Goal: Task Accomplishment & Management: Manage account settings

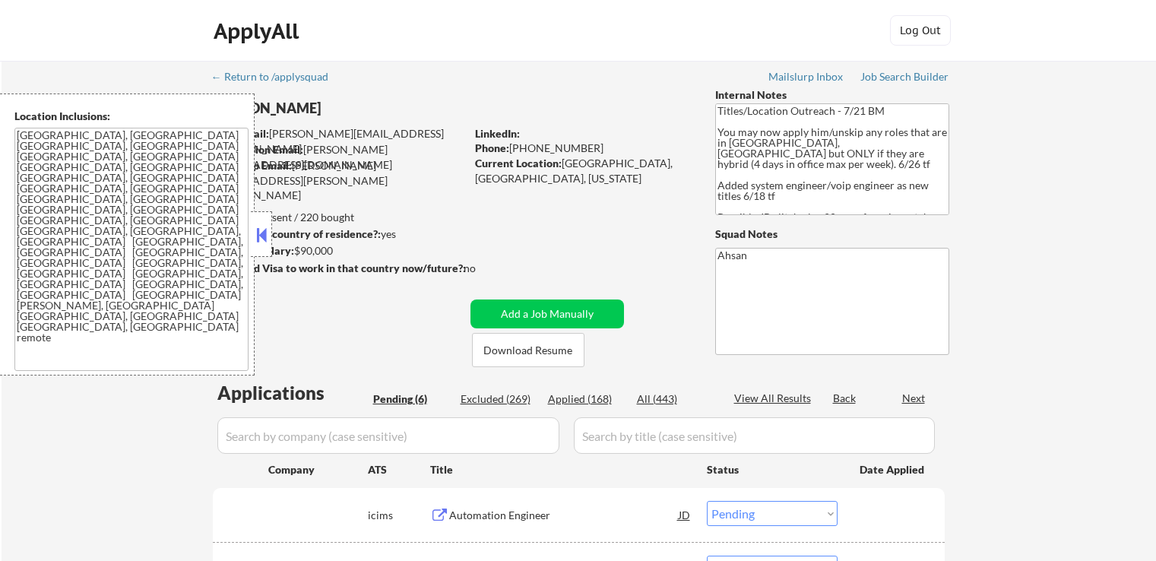
select select ""pending""
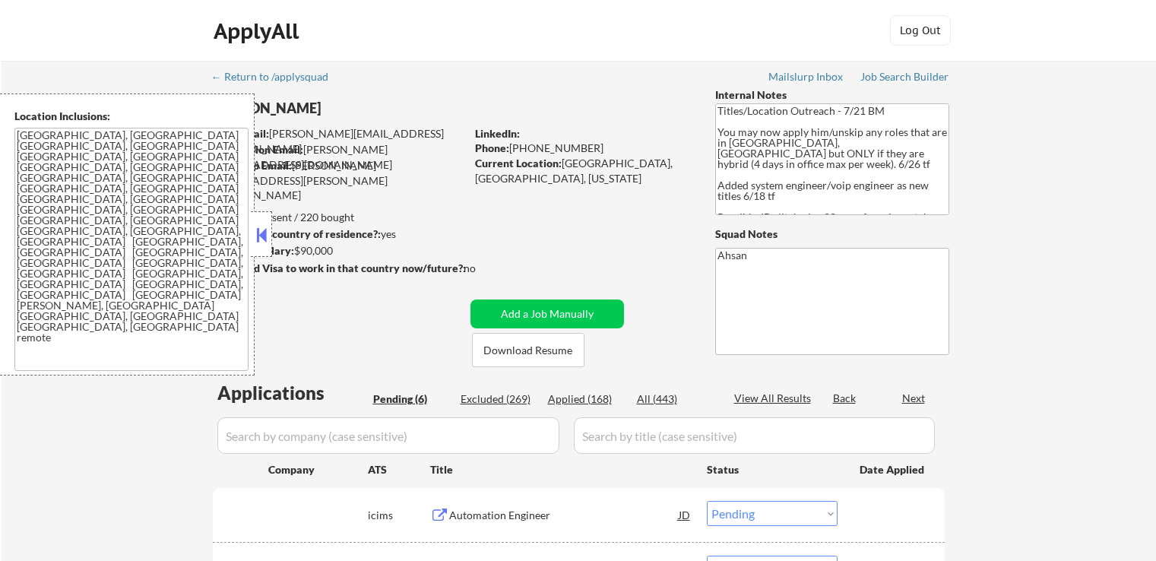
select select ""pending""
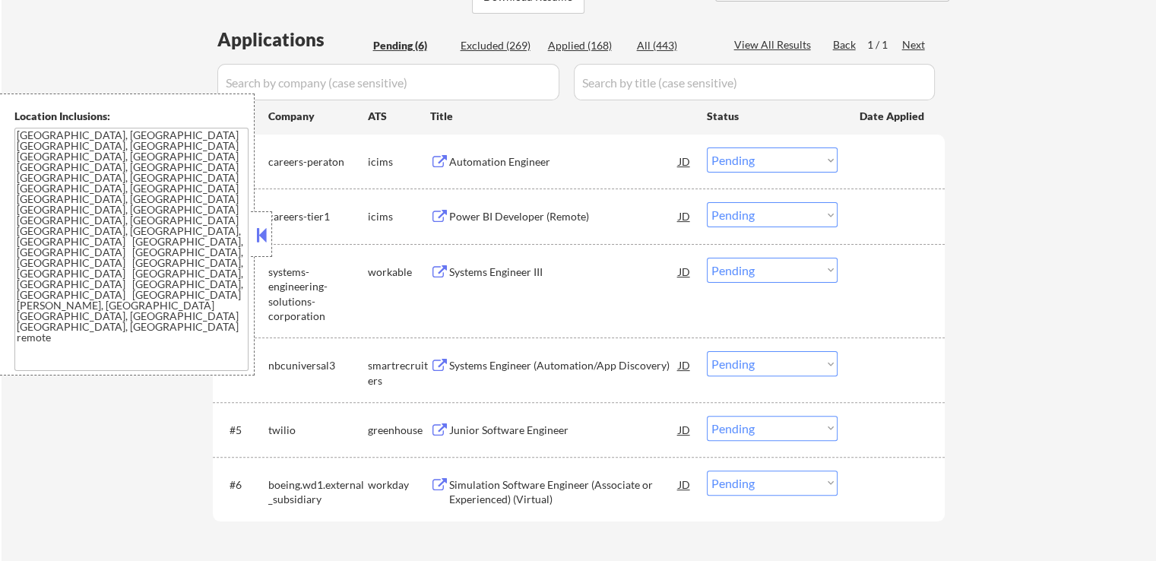
scroll to position [380, 0]
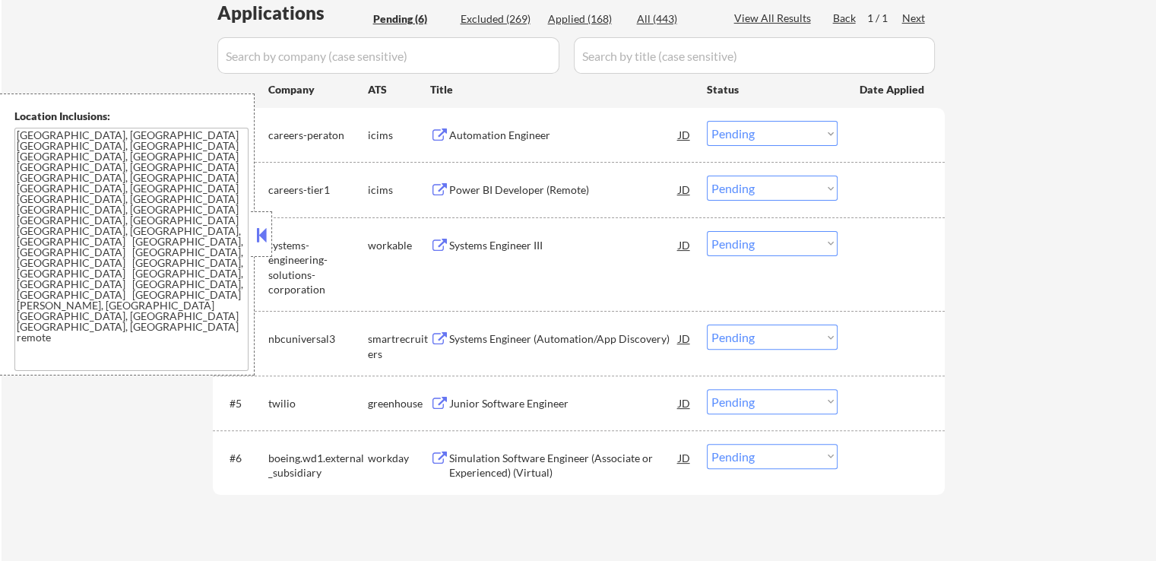
drag, startPoint x: 262, startPoint y: 238, endPoint x: 376, endPoint y: 259, distance: 115.9
click at [261, 237] on button at bounding box center [261, 234] width 17 height 23
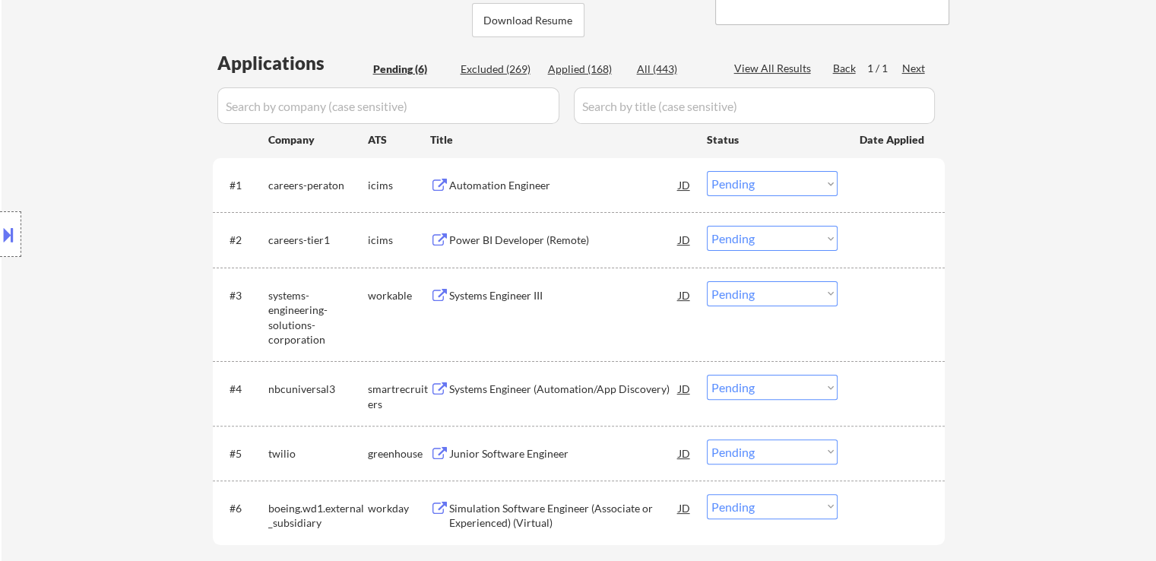
scroll to position [304, 0]
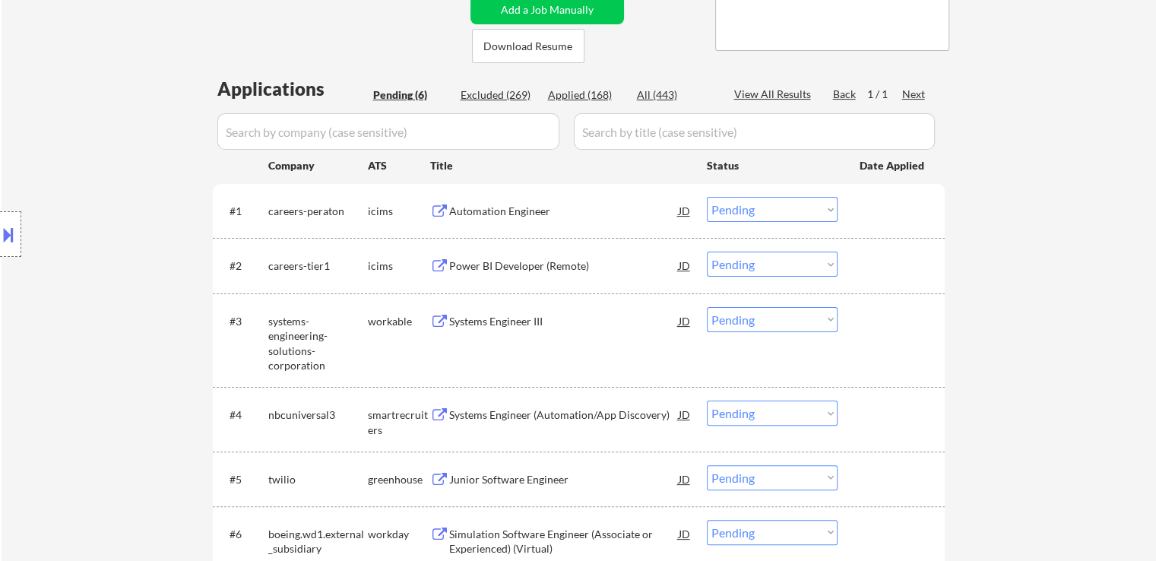
click at [469, 315] on div "Systems Engineer III" at bounding box center [563, 321] width 229 height 15
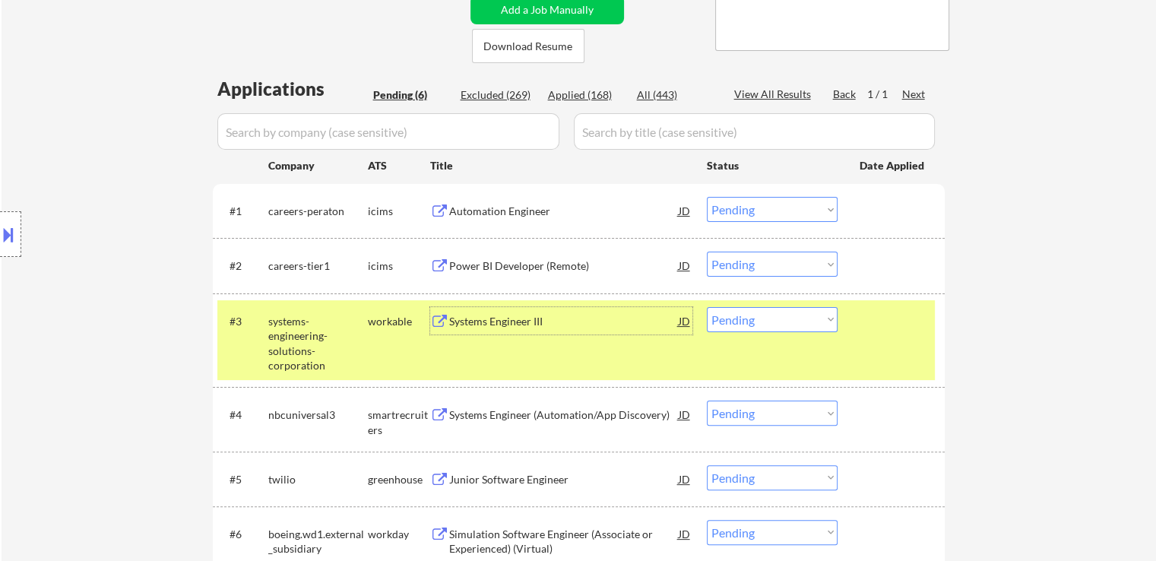
scroll to position [380, 0]
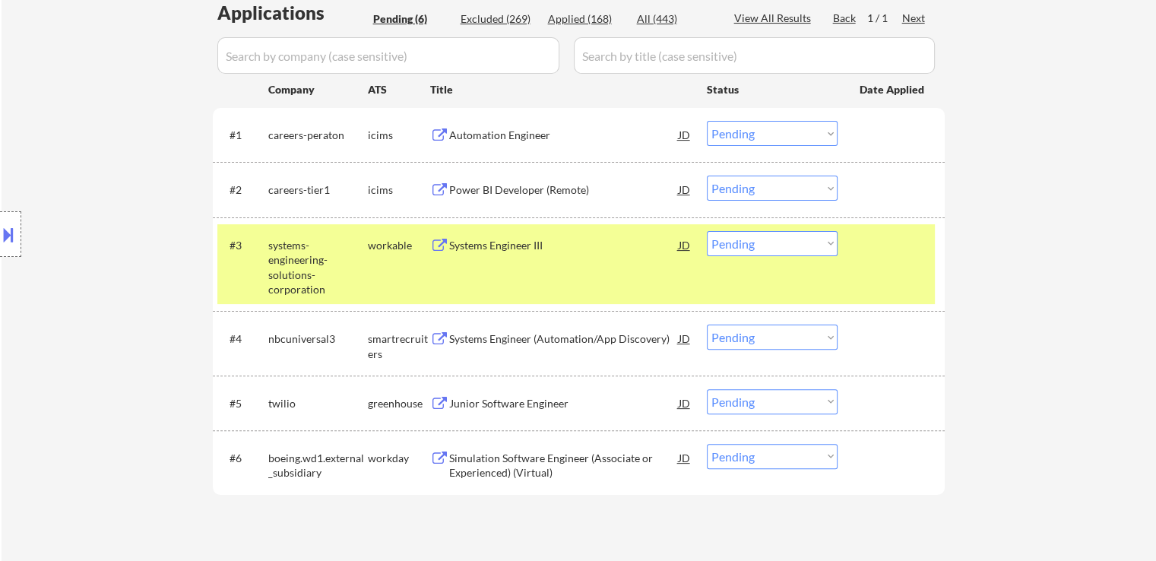
click at [443, 345] on button at bounding box center [439, 339] width 19 height 14
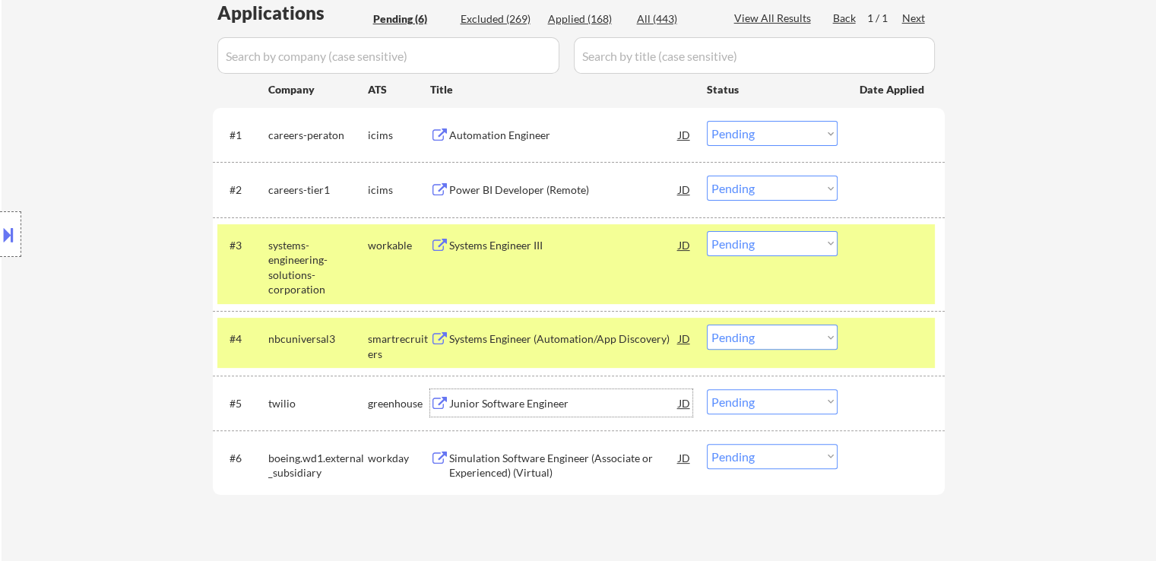
click at [453, 394] on div "Junior Software Engineer" at bounding box center [563, 402] width 229 height 27
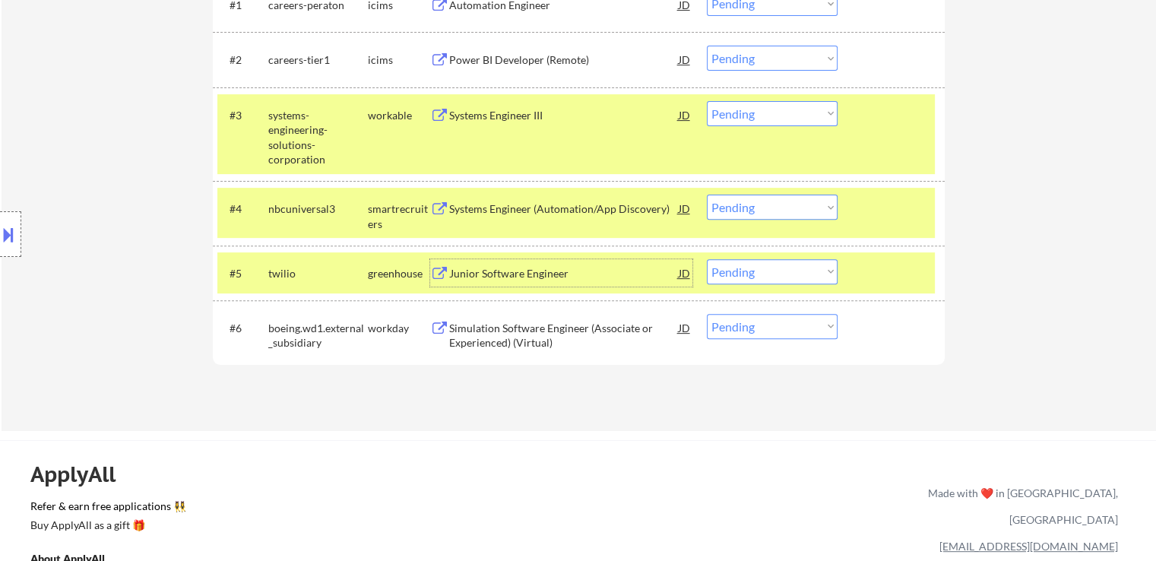
scroll to position [532, 0]
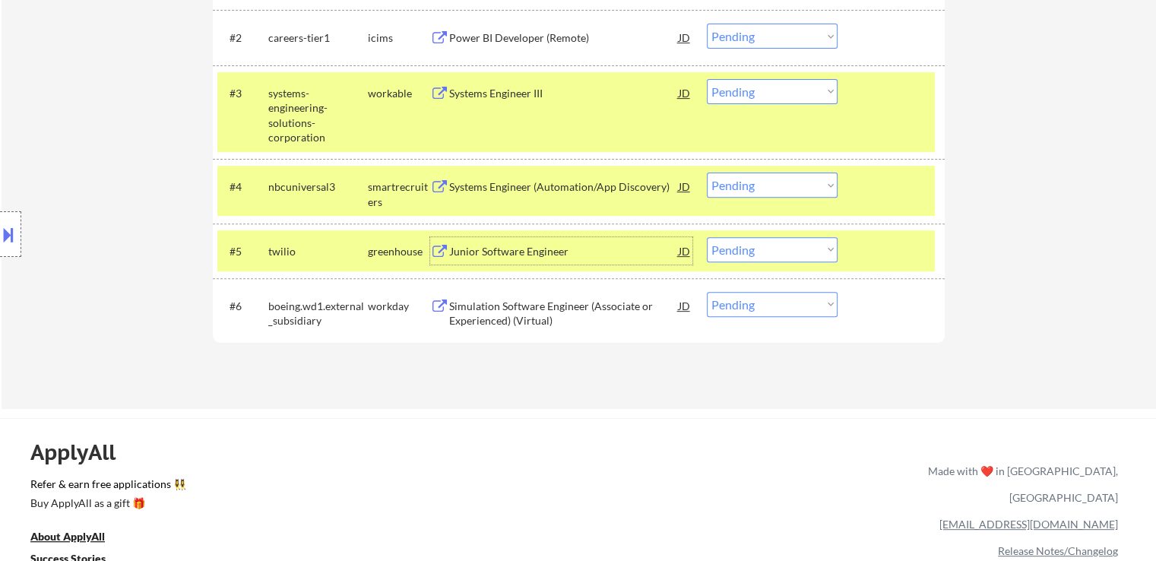
click at [754, 241] on select "Choose an option... Pending Applied Excluded (Questions) Excluded (Expired) Exc…" at bounding box center [772, 249] width 131 height 25
click at [707, 237] on select "Choose an option... Pending Applied Excluded (Questions) Excluded (Expired) Exc…" at bounding box center [772, 249] width 131 height 25
select select ""pending""
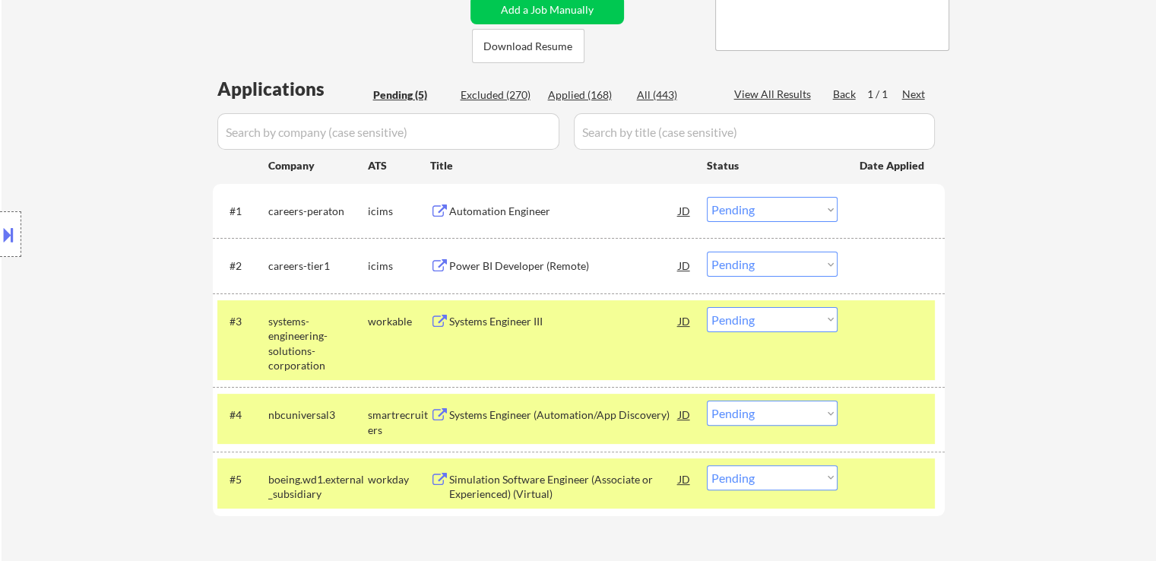
scroll to position [380, 0]
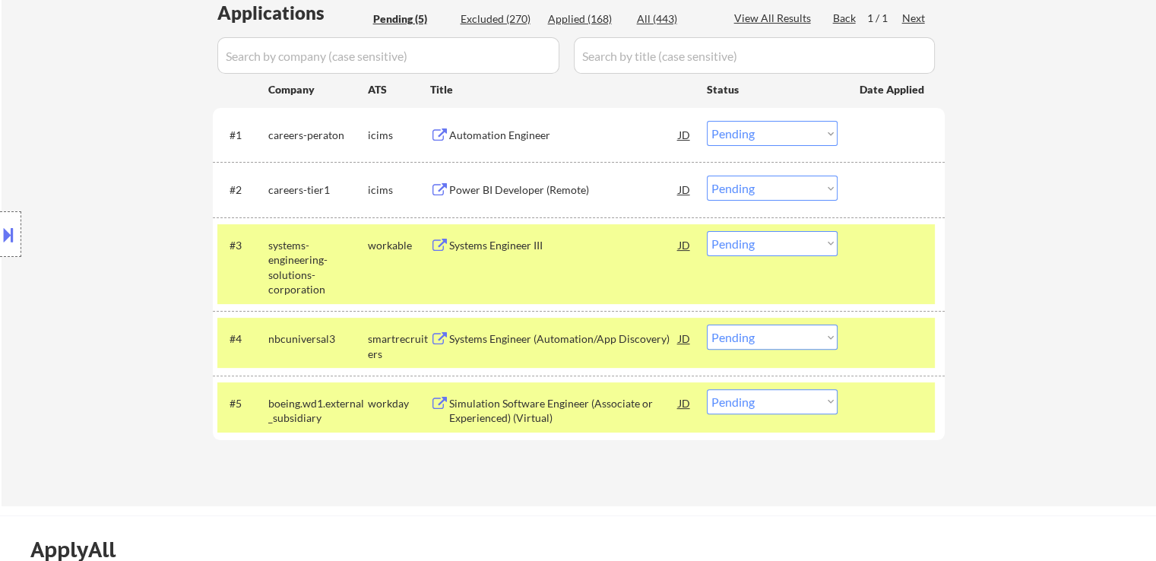
drag, startPoint x: 774, startPoint y: 242, endPoint x: 777, endPoint y: 254, distance: 11.8
click at [774, 242] on select "Choose an option... Pending Applied Excluded (Questions) Excluded (Expired) Exc…" at bounding box center [772, 243] width 131 height 25
click at [707, 231] on select "Choose an option... Pending Applied Excluded (Questions) Excluded (Expired) Exc…" at bounding box center [772, 243] width 131 height 25
select select ""pending""
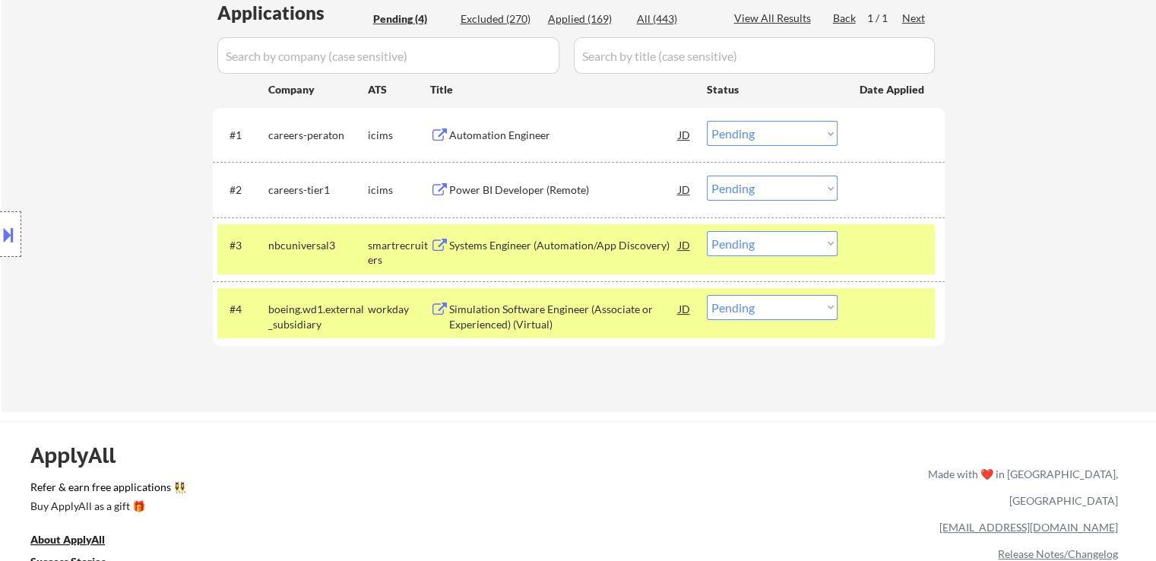
click at [516, 320] on div "Simulation Software Engineer (Associate or Experienced) (Virtual)" at bounding box center [563, 317] width 229 height 30
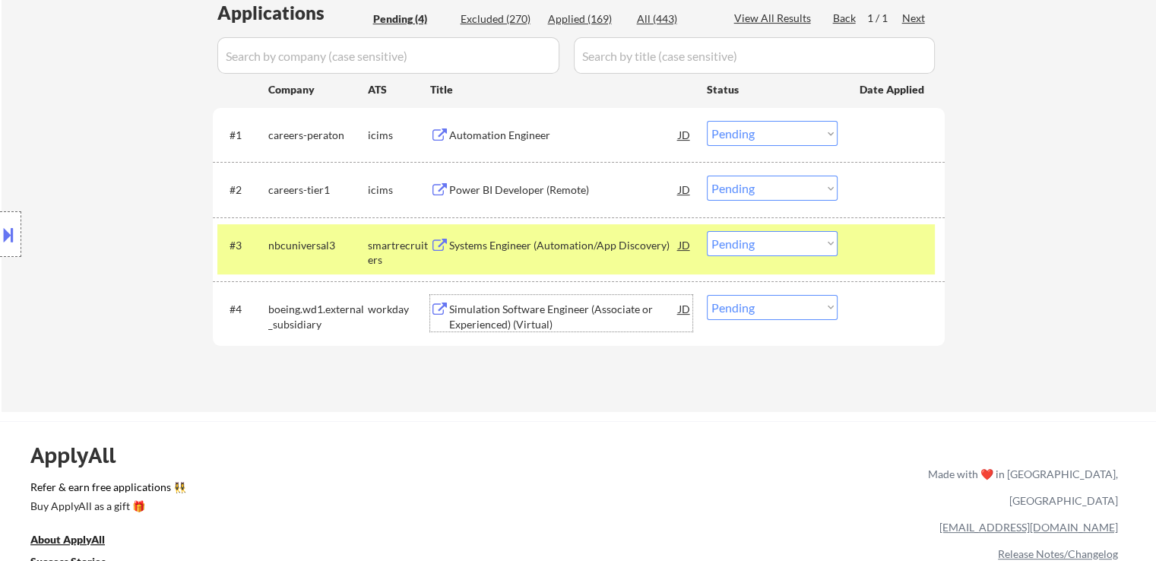
click at [448, 242] on button at bounding box center [439, 246] width 19 height 14
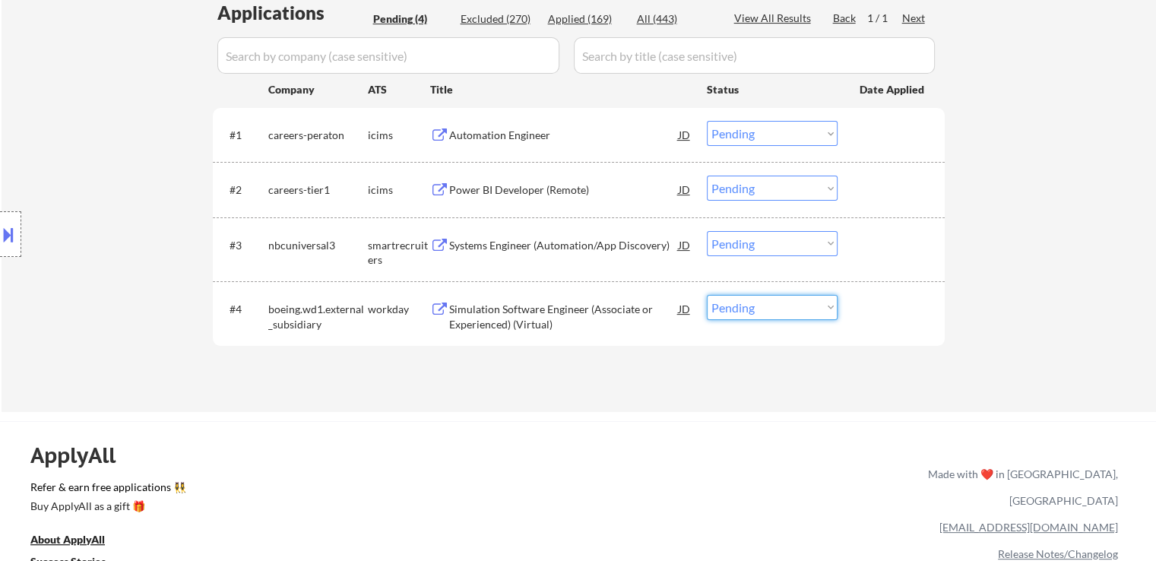
drag, startPoint x: 780, startPoint y: 305, endPoint x: 781, endPoint y: 315, distance: 9.9
click at [781, 308] on select "Choose an option... Pending Applied Excluded (Questions) Excluded (Expired) Exc…" at bounding box center [772, 307] width 131 height 25
select select ""applied""
click at [707, 295] on select "Choose an option... Pending Applied Excluded (Questions) Excluded (Expired) Exc…" at bounding box center [772, 307] width 131 height 25
click at [769, 250] on select "Choose an option... Pending Applied Excluded (Questions) Excluded (Expired) Exc…" at bounding box center [772, 243] width 131 height 25
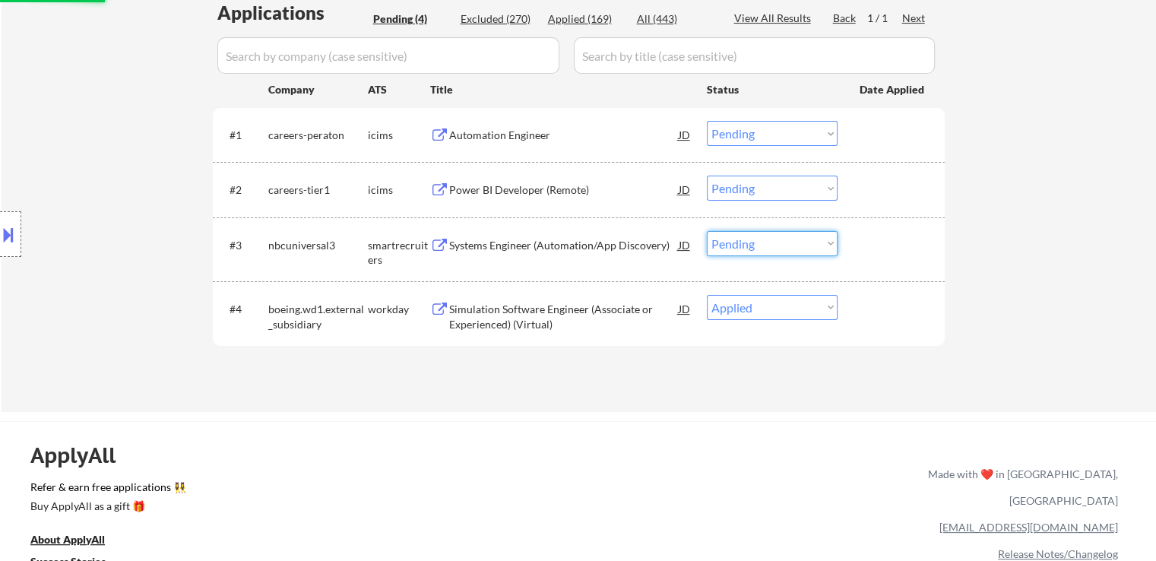
select select ""applied""
click at [707, 231] on select "Choose an option... Pending Applied Excluded (Questions) Excluded (Expired) Exc…" at bounding box center [772, 243] width 131 height 25
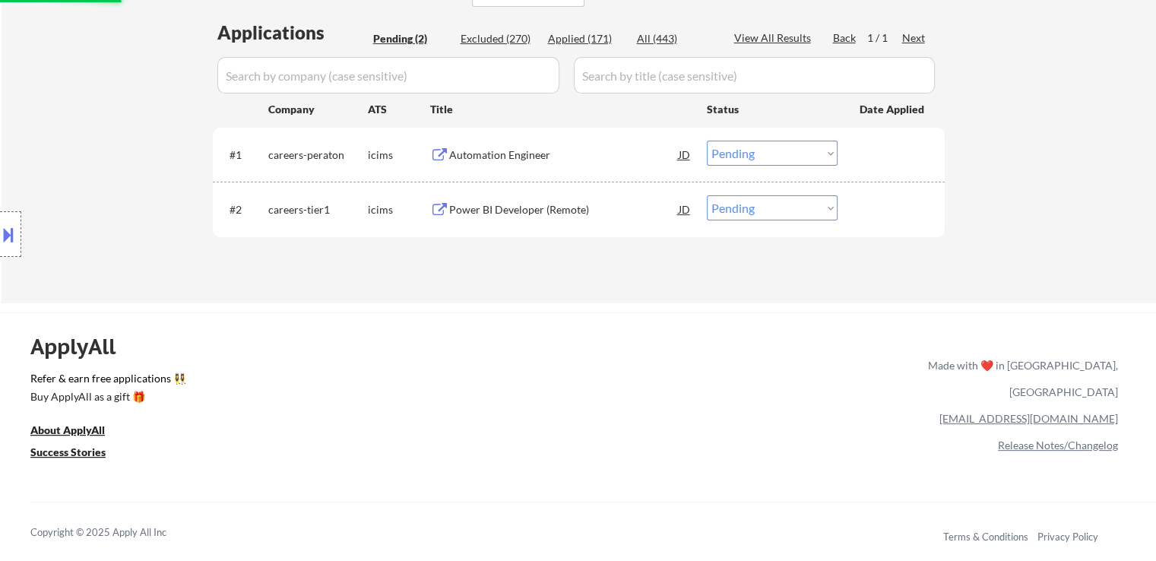
scroll to position [304, 0]
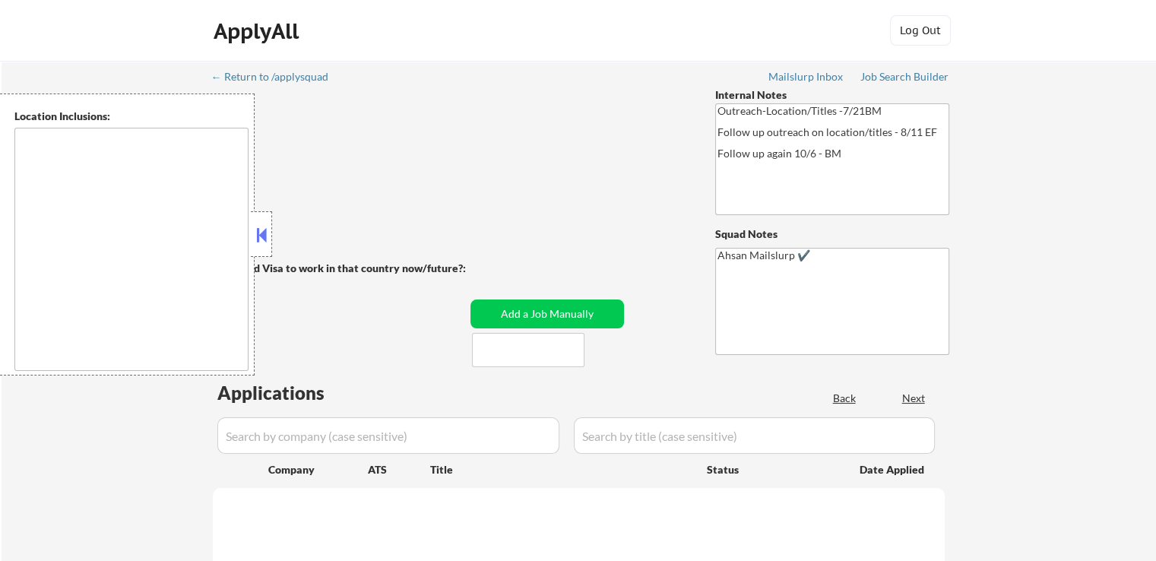
select select ""pending""
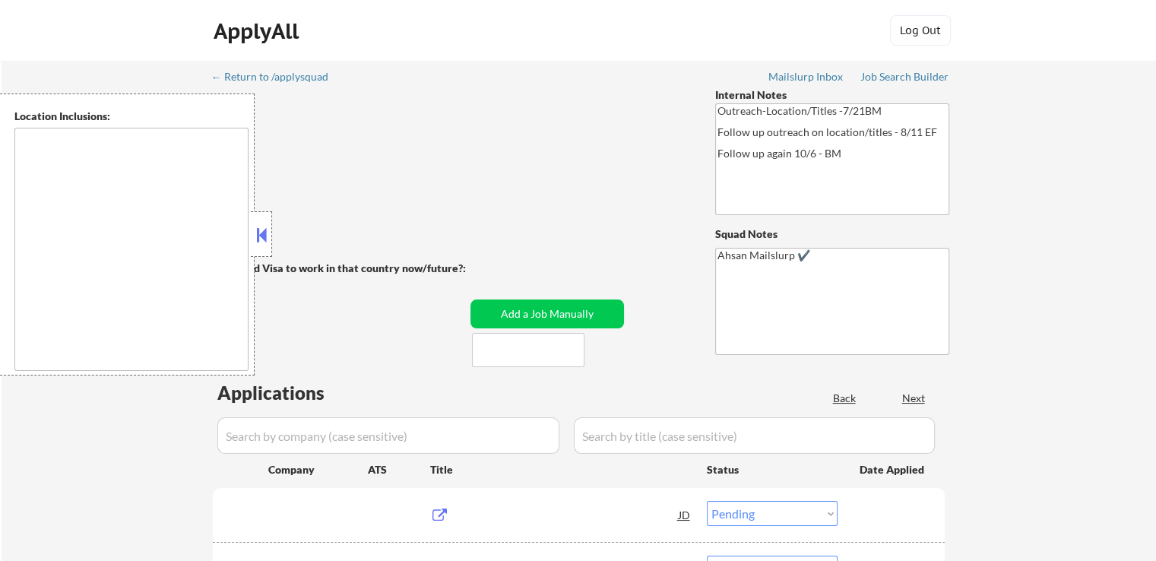
type textarea "Remote US [GEOGRAPHIC_DATA], [GEOGRAPHIC_DATA] [GEOGRAPHIC_DATA], [GEOGRAPHIC_D…"
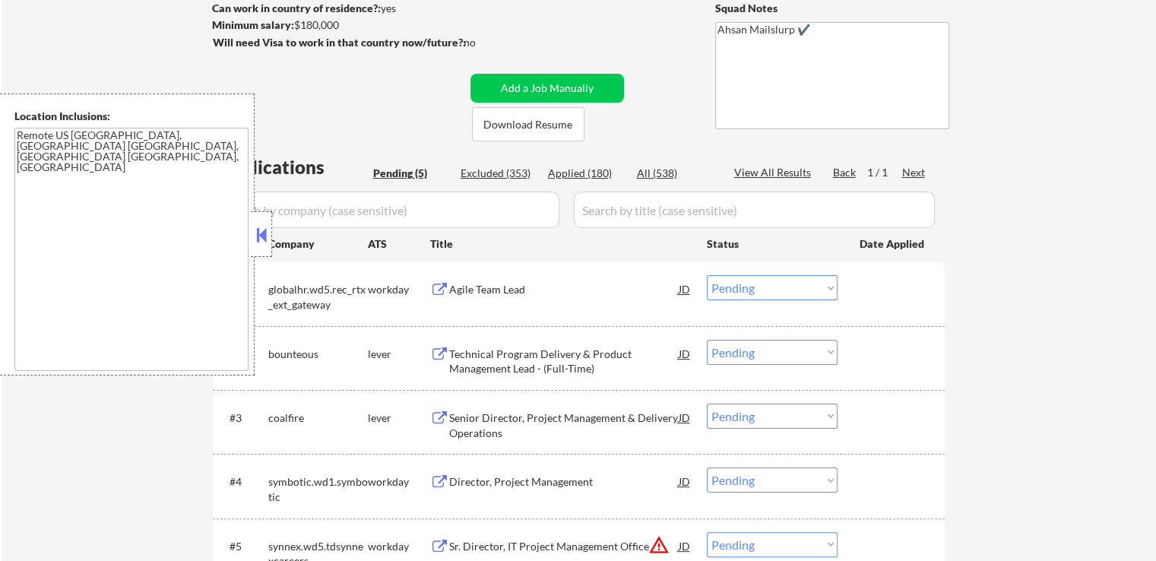
scroll to position [228, 0]
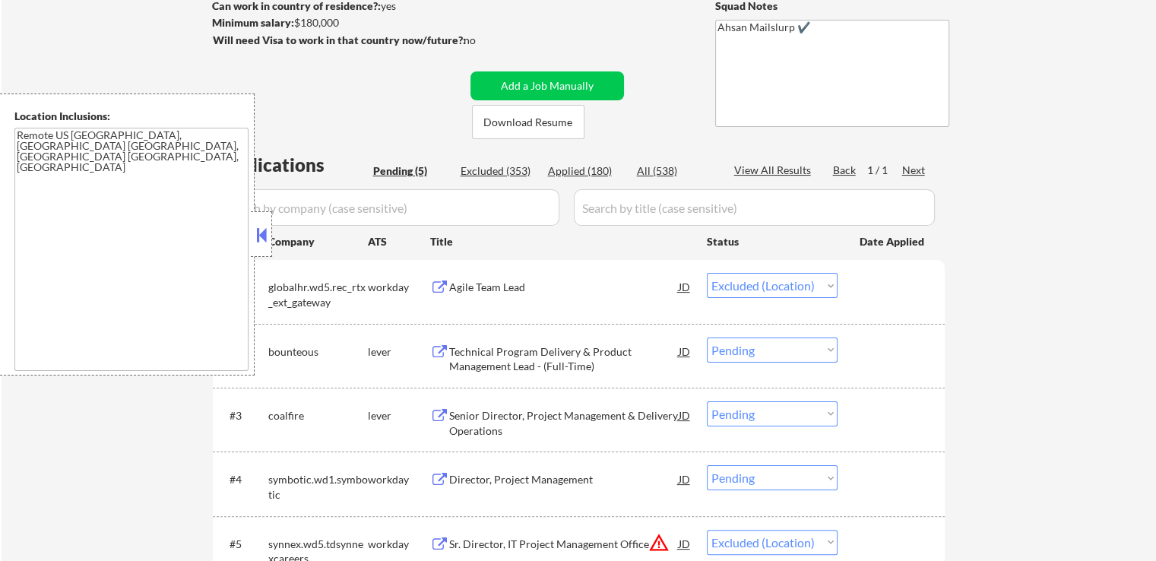
select select ""pending""
